Goal: Information Seeking & Learning: Learn about a topic

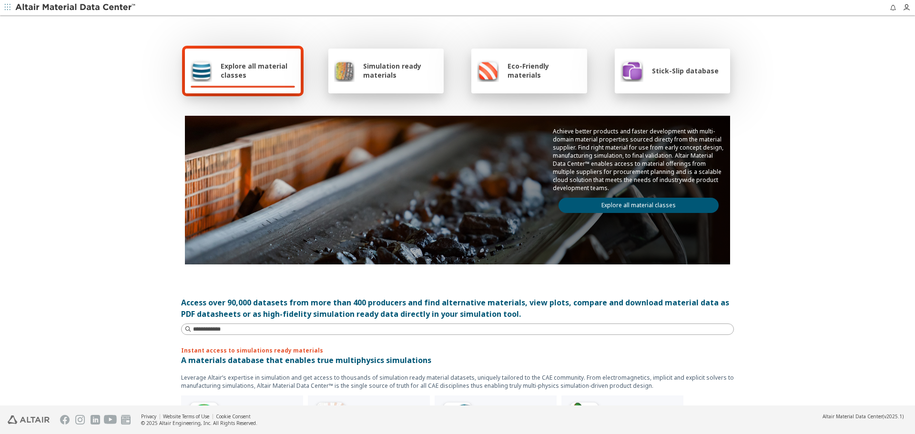
click at [659, 202] on link "Explore all material classes" at bounding box center [638, 205] width 160 height 15
click at [659, 205] on link "Explore all material classes" at bounding box center [638, 205] width 160 height 15
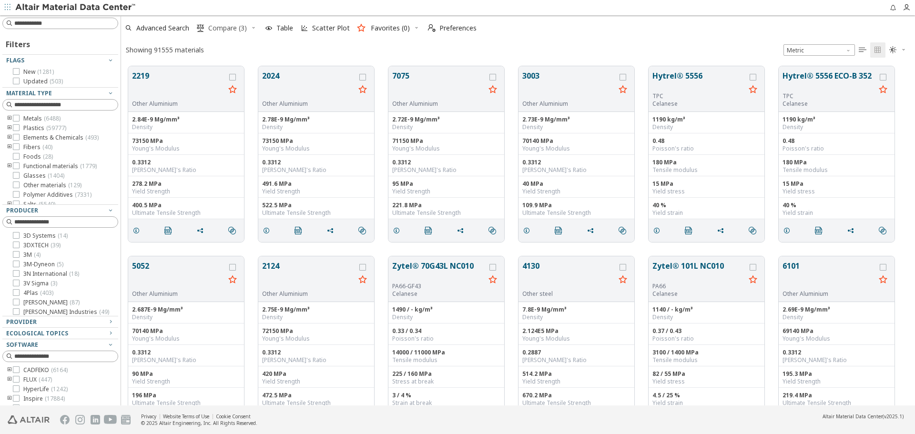
scroll to position [339, 786]
click at [252, 28] on icon "button" at bounding box center [254, 28] width 6 height 6
click at [260, 46] on span "Clear Selections" at bounding box center [241, 46] width 66 height 15
click at [152, 84] on button "2219" at bounding box center [178, 85] width 93 height 30
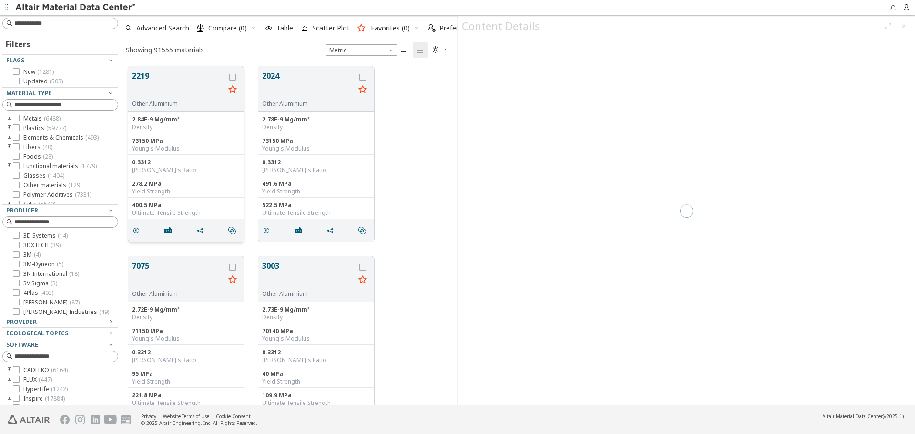
scroll to position [339, 329]
click at [444, 46] on icon "button" at bounding box center [446, 50] width 6 height 8
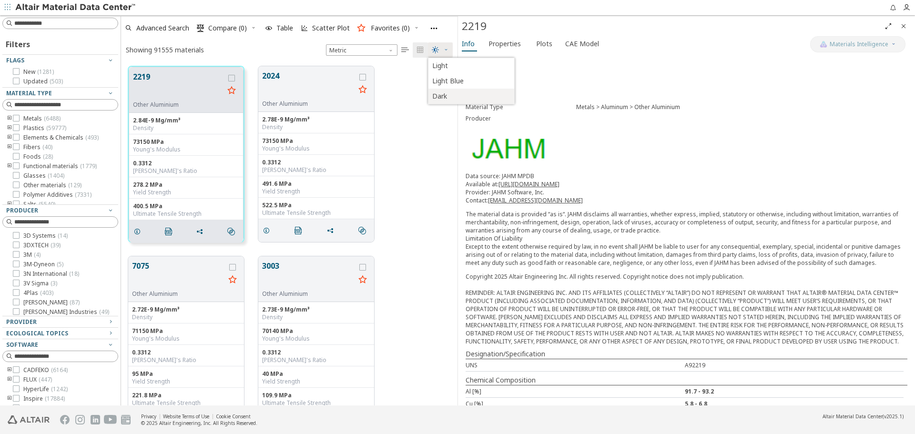
click at [447, 98] on span "Dark" at bounding box center [470, 96] width 76 height 15
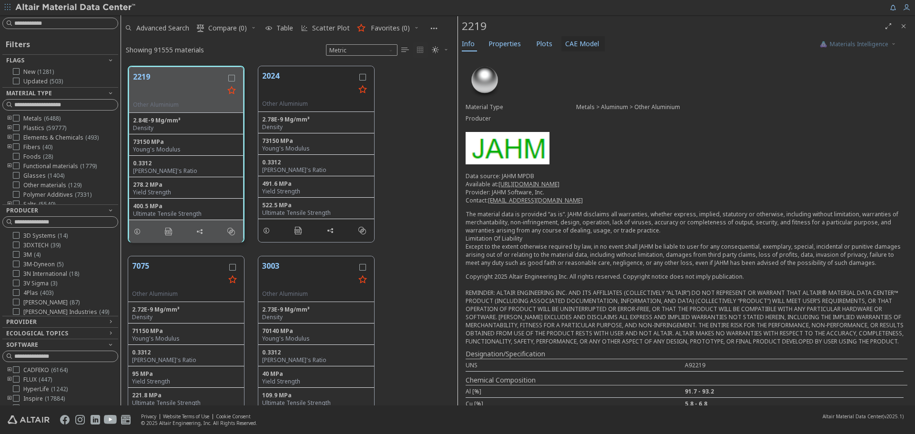
click at [577, 45] on span "CAE Model" at bounding box center [582, 43] width 34 height 15
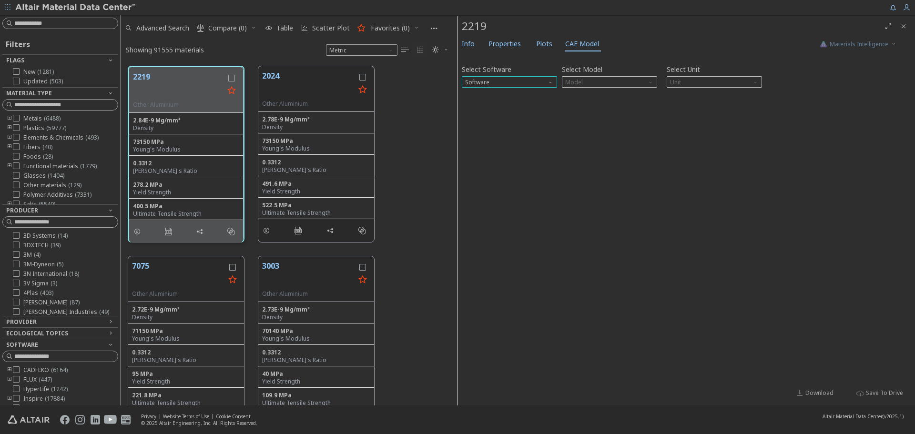
click at [549, 79] on span "Software" at bounding box center [551, 80] width 8 height 8
click at [538, 100] on button "OptiStruct" at bounding box center [509, 104] width 95 height 11
click at [609, 81] on span "Model" at bounding box center [609, 81] width 95 height 11
click at [601, 103] on span "MatS1" at bounding box center [609, 105] width 88 height 7
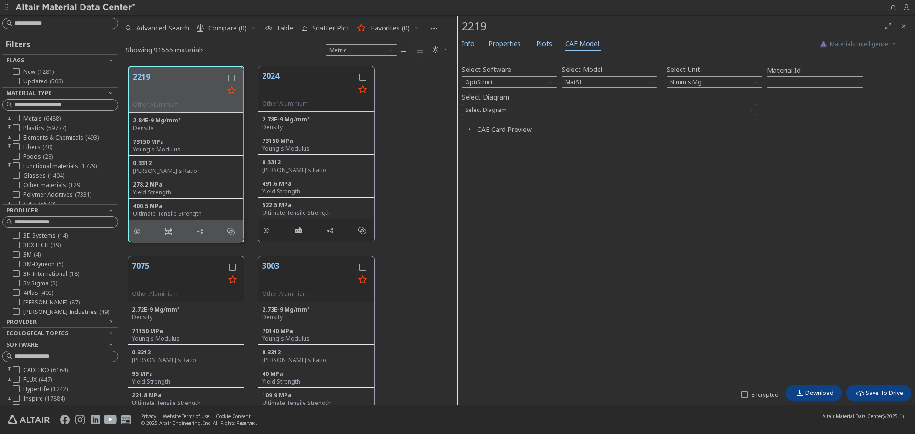
click at [472, 128] on icon "button" at bounding box center [469, 129] width 8 height 8
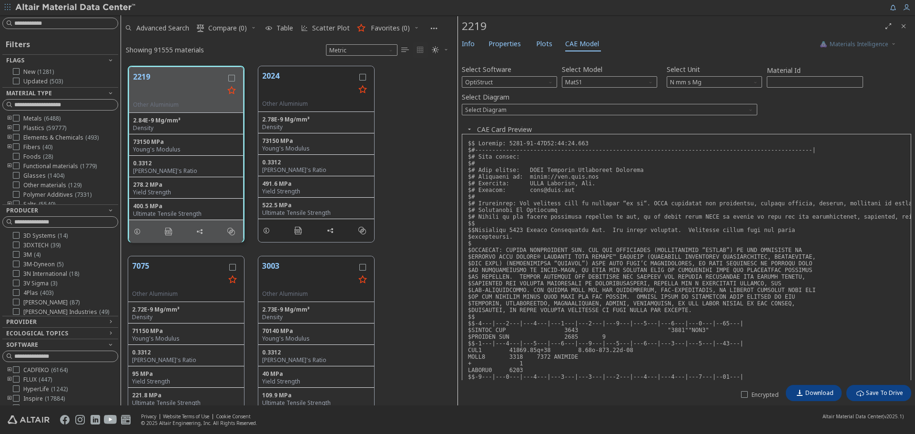
click at [906, 25] on icon "Close" at bounding box center [903, 26] width 8 height 8
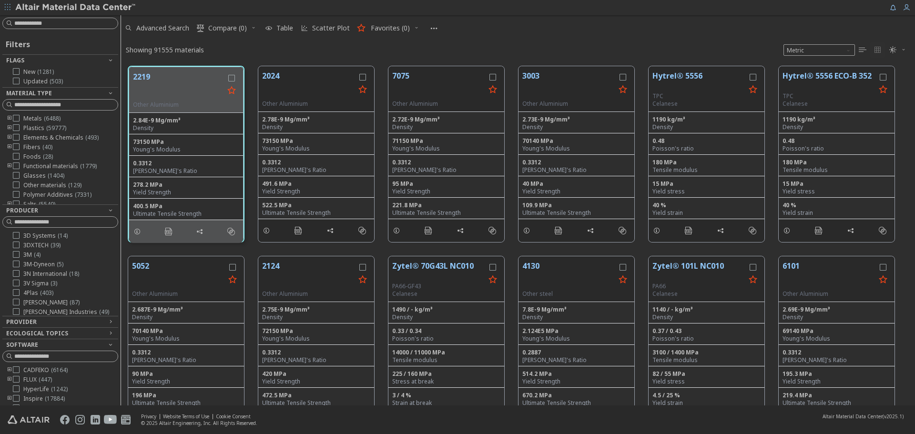
scroll to position [339, 786]
click at [414, 27] on icon "button" at bounding box center [416, 28] width 6 height 6
click at [596, 30] on div "Advanced Search  Compare (0) Table Scatter Plot Favorites (0)  Preferences" at bounding box center [514, 28] width 786 height 21
